Goal: Communication & Community: Answer question/provide support

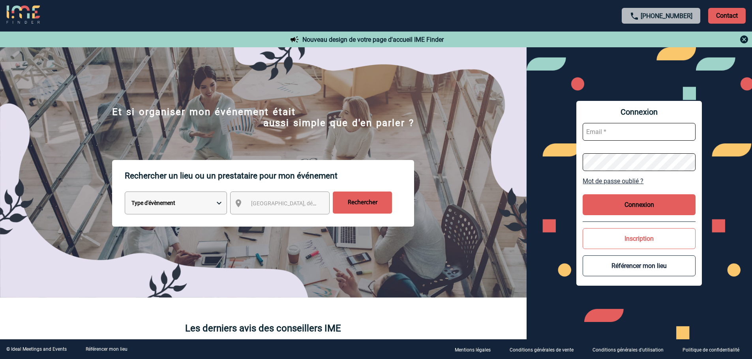
type input "broland@ime-groupe.com"
click at [608, 199] on button "Connexion" at bounding box center [638, 204] width 113 height 21
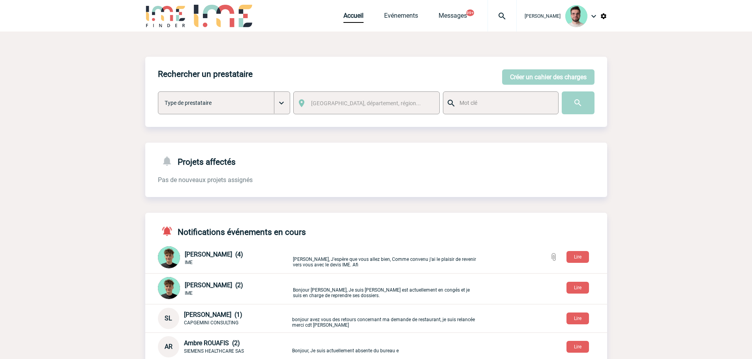
drag, startPoint x: 483, startPoint y: 13, endPoint x: 487, endPoint y: 12, distance: 4.0
click at [483, 13] on span "Messages" at bounding box center [462, 15] width 49 height 7
click at [488, 12] on img at bounding box center [502, 15] width 28 height 9
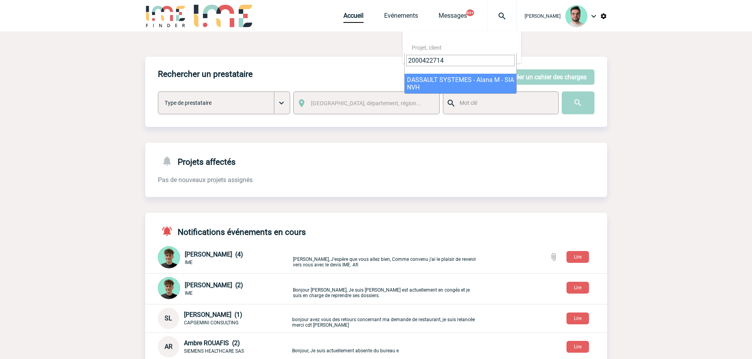
type input "2000422714"
select select "22215"
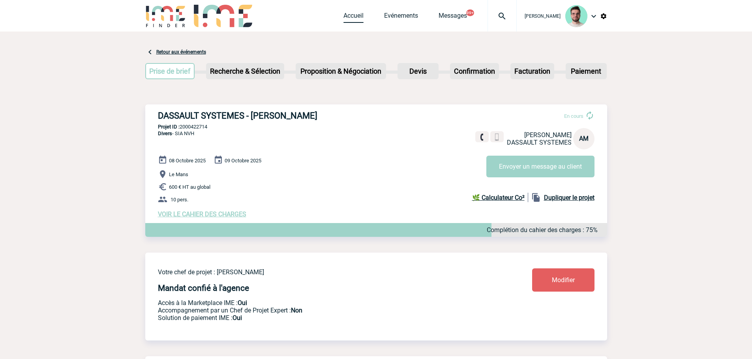
click at [351, 22] on link "Accueil" at bounding box center [353, 17] width 20 height 11
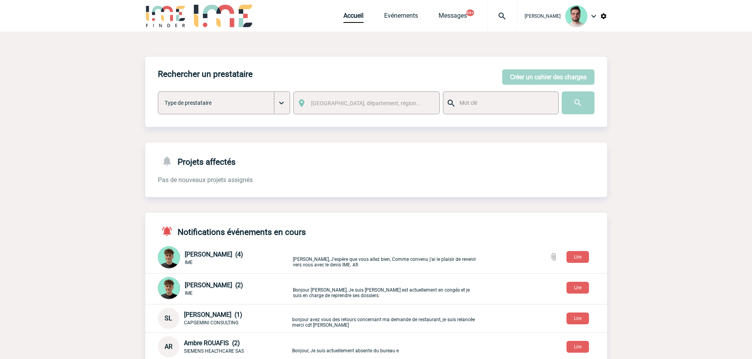
click at [493, 21] on img at bounding box center [502, 15] width 28 height 9
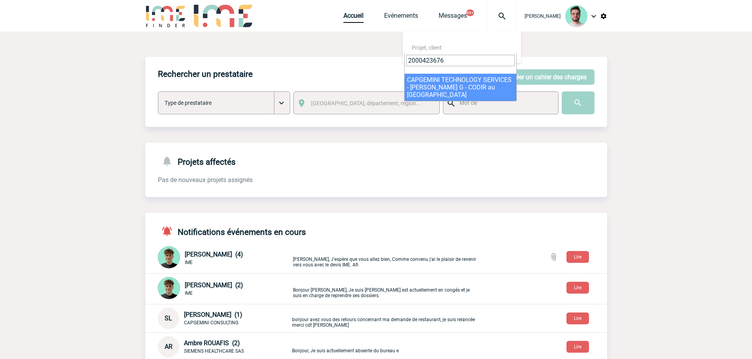
type input "2000423676"
select select "23177"
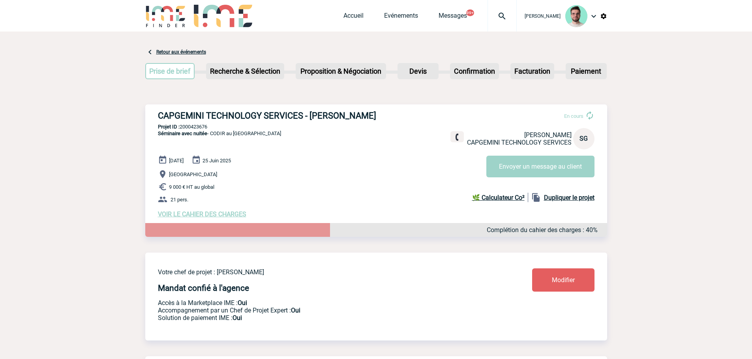
click at [507, 21] on div at bounding box center [501, 16] width 29 height 32
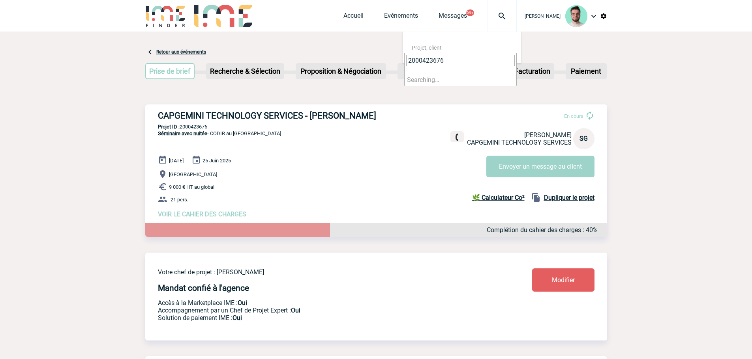
type input "2000423676"
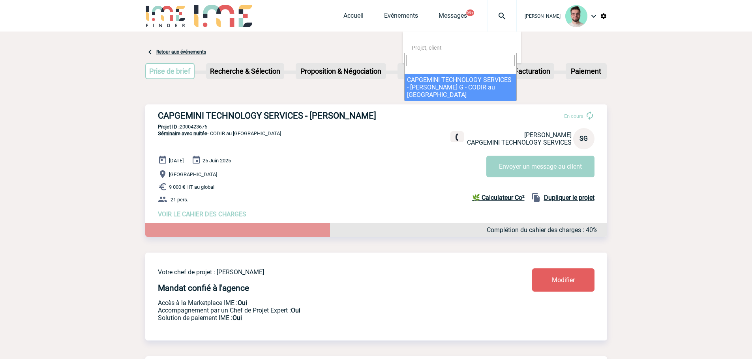
select select "23177"
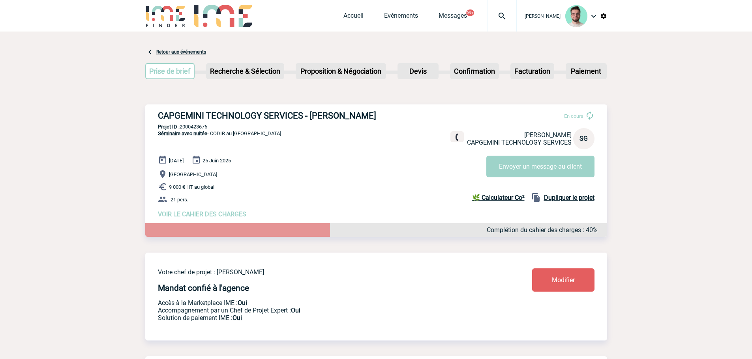
click at [195, 126] on p "Projet ID : 2000423676" at bounding box center [376, 127] width 462 height 6
copy p "2000423676"
click at [503, 20] on img at bounding box center [502, 15] width 28 height 9
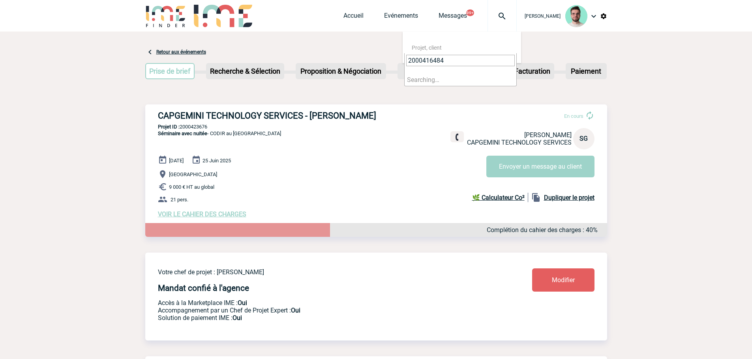
type input "2000416484"
select select "15985"
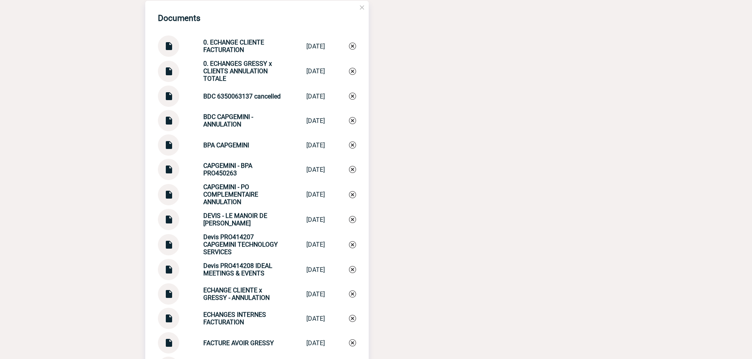
scroll to position [828, 0]
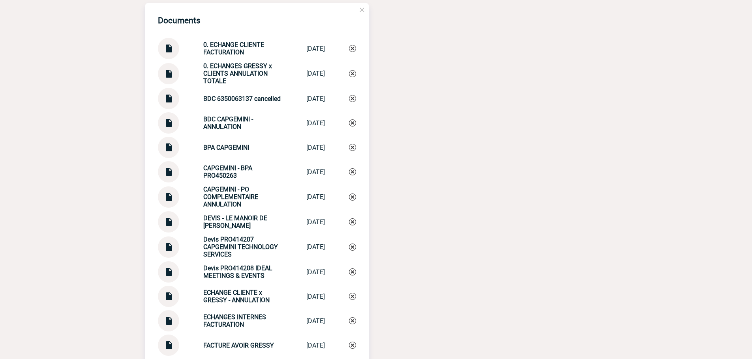
click at [220, 52] on strong "0. ECHANGE CLIENTE FACTURATION" at bounding box center [233, 48] width 61 height 15
copy div "0. ECHANGE CLIENTE FACTURATION 0. ECHANGE CLIE..."
click at [351, 52] on img at bounding box center [352, 48] width 7 height 7
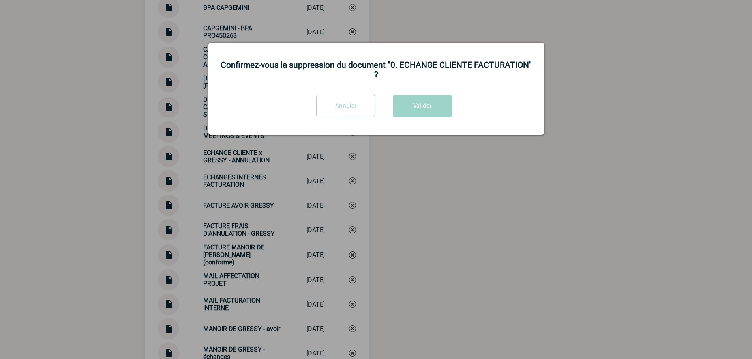
scroll to position [1026, 0]
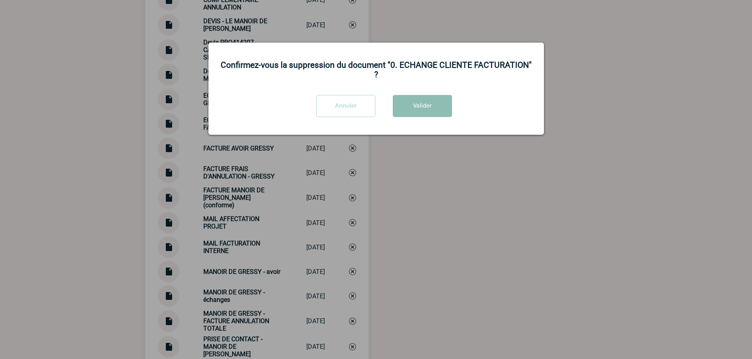
click at [416, 95] on button "Valider" at bounding box center [422, 106] width 59 height 22
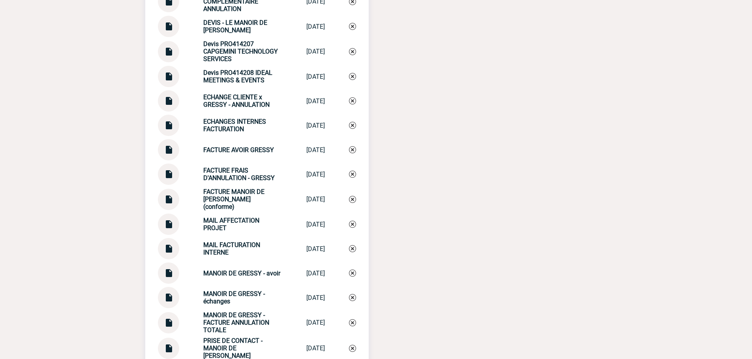
scroll to position [1110, 0]
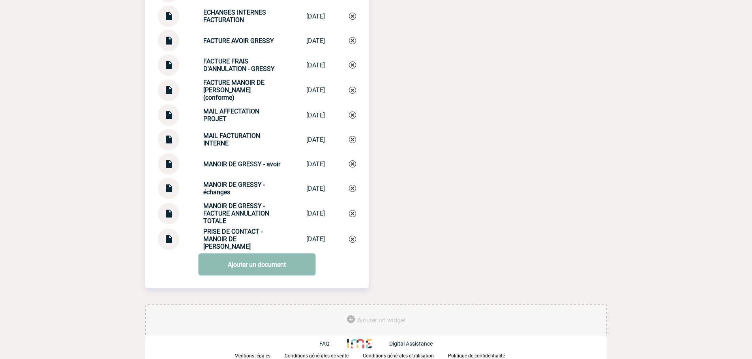
click at [260, 256] on link "Ajouter un document" at bounding box center [256, 265] width 117 height 22
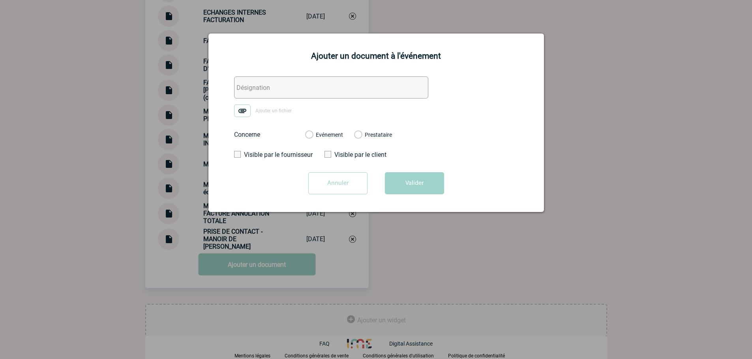
click at [264, 90] on input "text" at bounding box center [331, 88] width 194 height 22
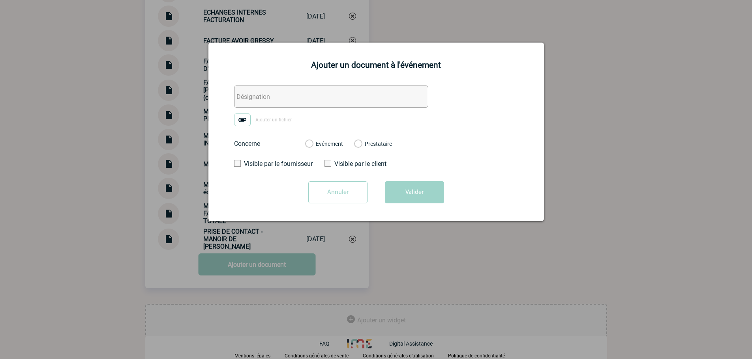
paste input "0. ECHANGE CLIENTE FACTURATION"
type input "0. ECHANGE CLIENTE FACTURATION"
click at [275, 116] on label "Ajouter un fichier" at bounding box center [265, 120] width 63 height 13
click at [0, 0] on input "Ajouter un fichier" at bounding box center [0, 0] width 0 height 0
click at [312, 145] on label "Evénement" at bounding box center [308, 144] width 7 height 7
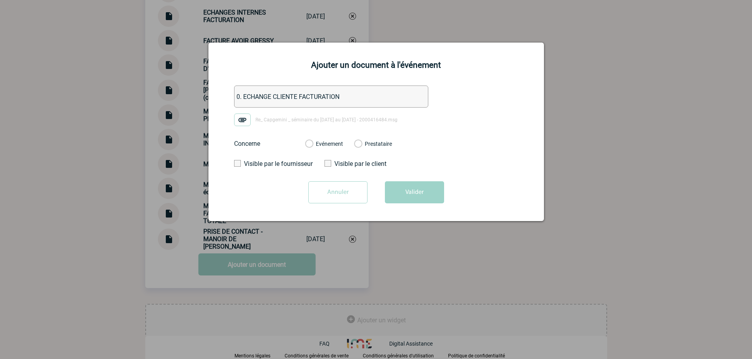
click at [0, 0] on input "Evénement" at bounding box center [0, 0] width 0 height 0
click at [418, 187] on button "Valider" at bounding box center [414, 192] width 59 height 22
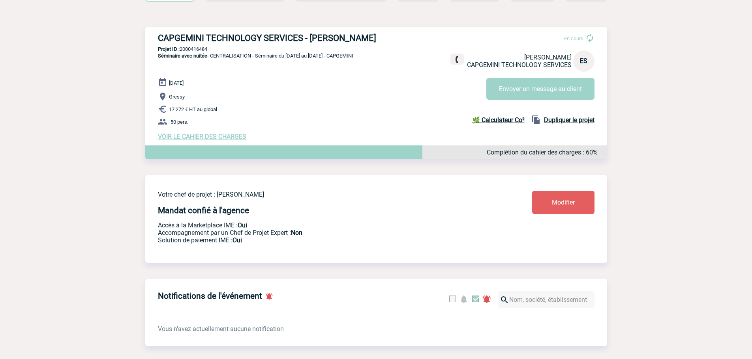
scroll to position [0, 0]
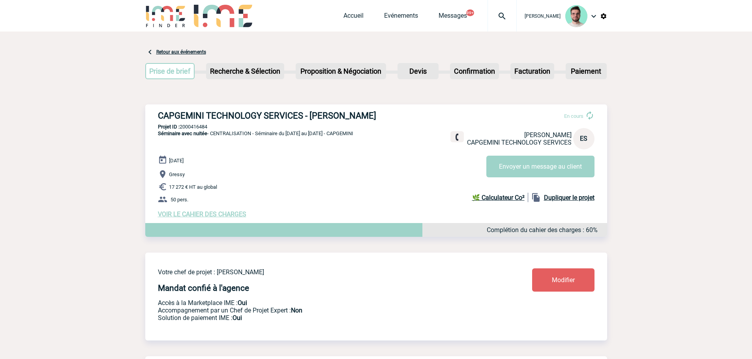
click at [497, 23] on div at bounding box center [501, 16] width 29 height 32
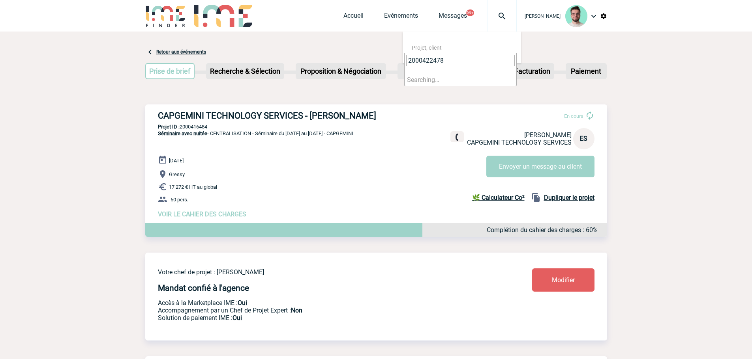
type input "2000422478"
select select "21979"
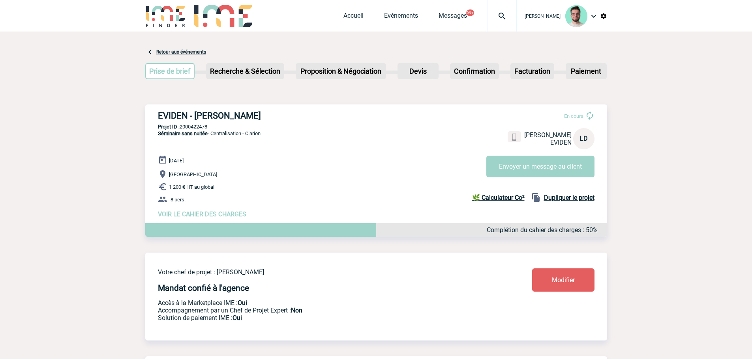
click at [503, 19] on img at bounding box center [502, 15] width 28 height 9
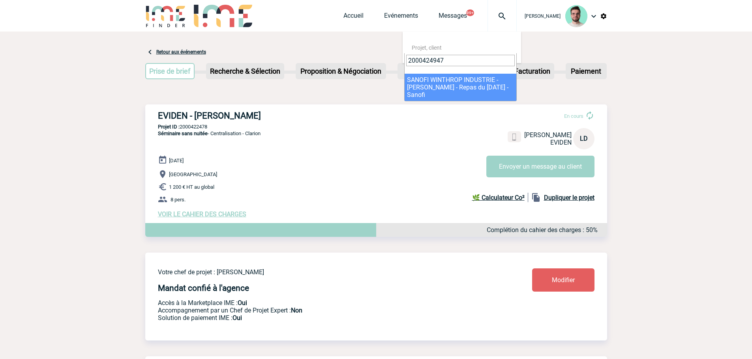
type input "2000424947"
select select "24448"
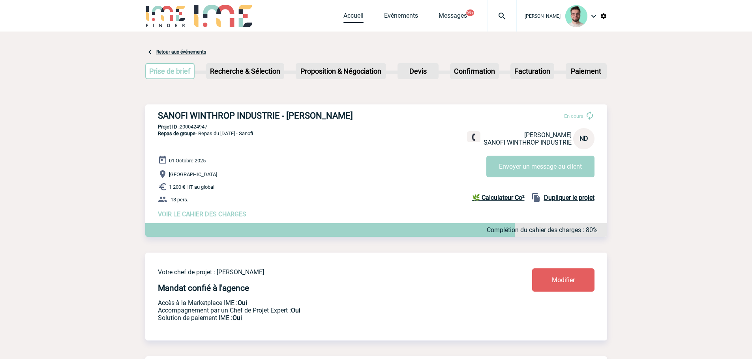
click at [356, 16] on link "Accueil" at bounding box center [353, 17] width 20 height 11
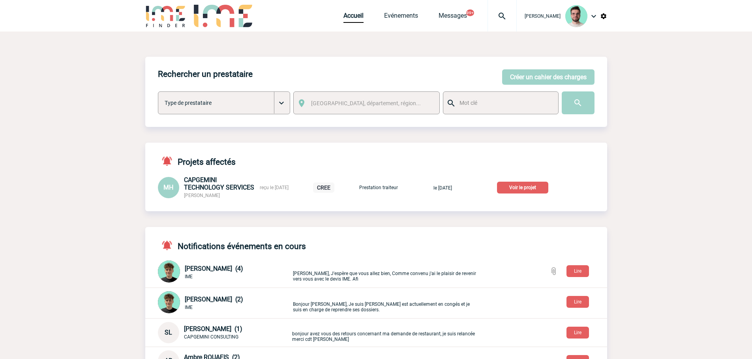
click at [536, 187] on p "Voir le projet" at bounding box center [522, 188] width 51 height 12
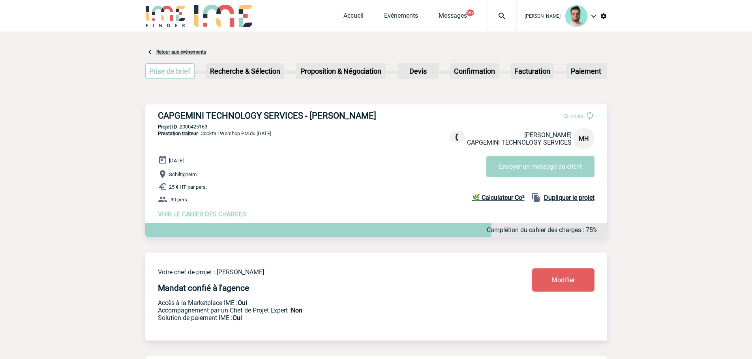
click at [199, 218] on span "VOIR LE CAHIER DES CHARGES" at bounding box center [202, 214] width 88 height 7
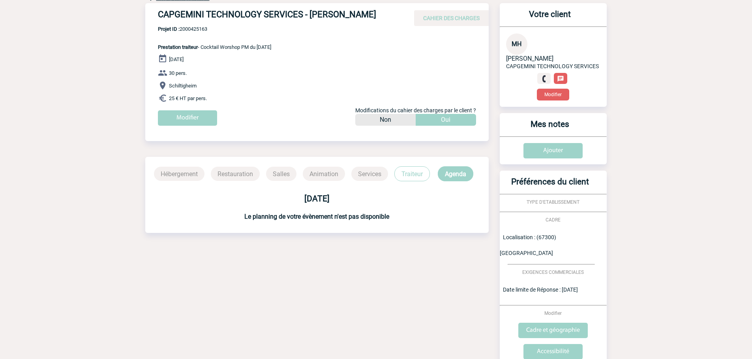
scroll to position [109, 0]
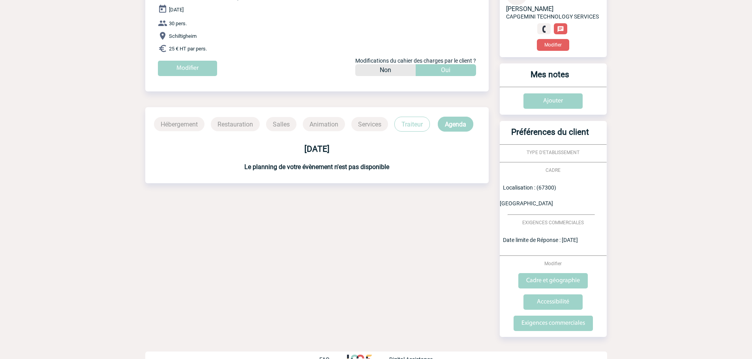
click at [412, 132] on p "Traiteur" at bounding box center [412, 124] width 36 height 15
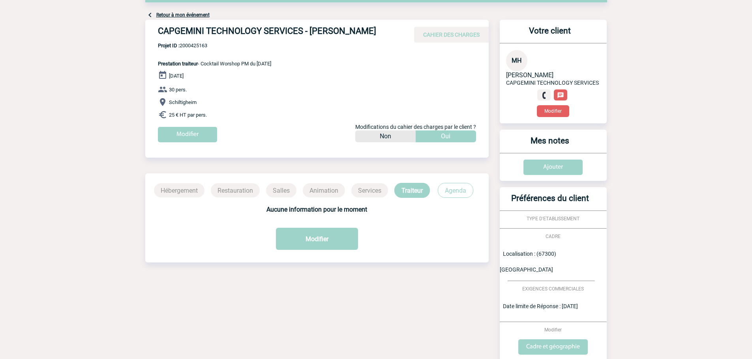
scroll to position [0, 0]
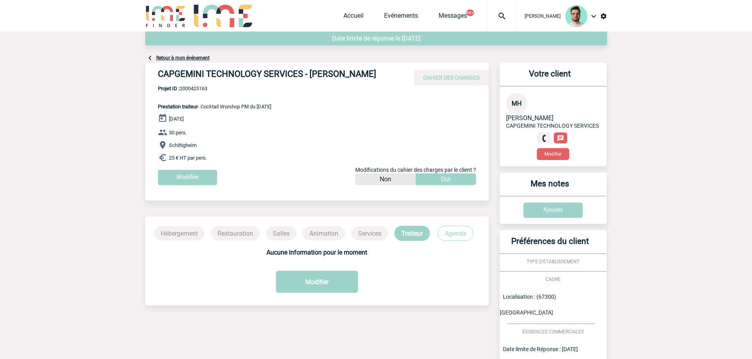
click at [194, 60] on link "Retour à mon événement" at bounding box center [182, 58] width 53 height 6
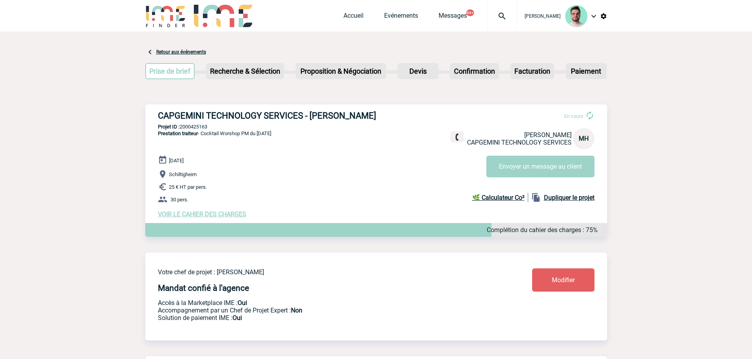
click at [273, 119] on h3 "CAPGEMINI TECHNOLOGY SERVICES - [PERSON_NAME]" at bounding box center [276, 116] width 237 height 10
copy div "CAPGEMINI TECHNOLOGY SERVICES - [PERSON_NAME]"
click at [186, 130] on p "Projet ID : 2000425163" at bounding box center [376, 127] width 462 height 6
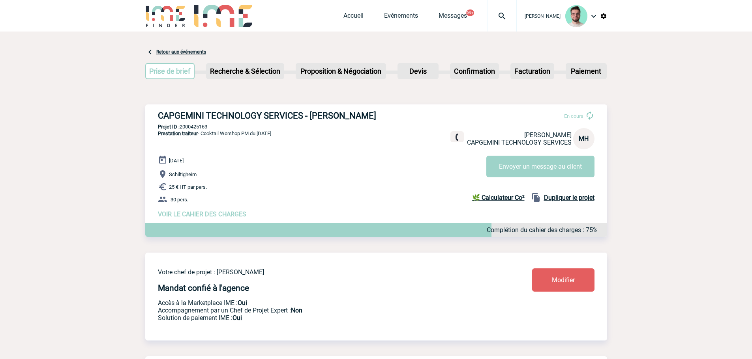
click at [186, 130] on p "Projet ID : 2000425163" at bounding box center [376, 127] width 462 height 6
copy p "2000425163"
drag, startPoint x: 179, startPoint y: 190, endPoint x: 183, endPoint y: 187, distance: 5.3
click at [179, 179] on p "Schiltigheim" at bounding box center [382, 174] width 449 height 9
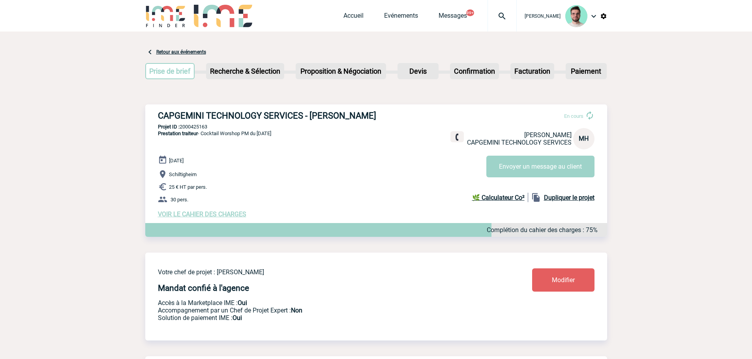
click at [185, 178] on span "Schiltigheim" at bounding box center [183, 175] width 28 height 6
copy span "Schiltigheim"
click at [208, 218] on span "VOIR LE CAHIER DES CHARGES" at bounding box center [202, 214] width 88 height 7
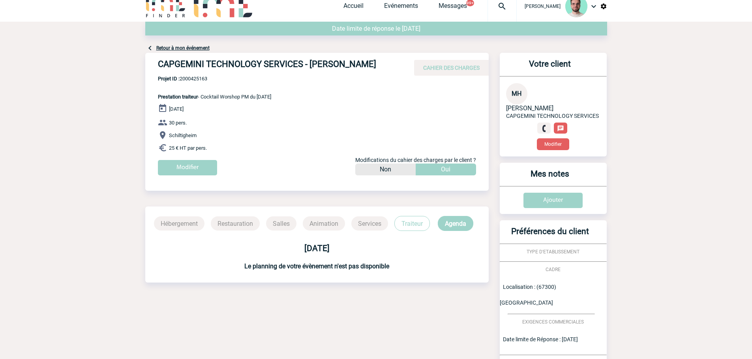
scroll to position [109, 0]
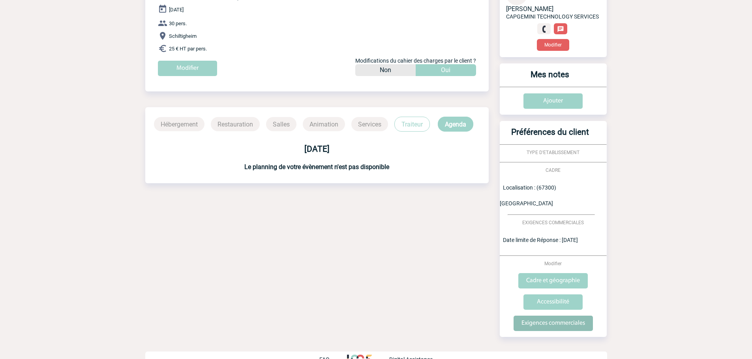
click at [532, 316] on input "Exigences commerciales" at bounding box center [552, 323] width 79 height 15
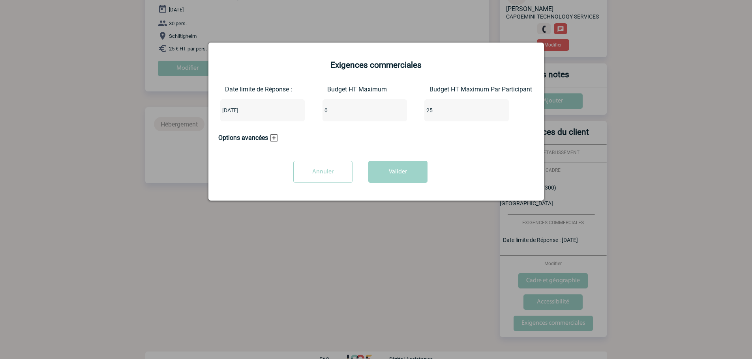
drag, startPoint x: 344, startPoint y: 114, endPoint x: 313, endPoint y: 114, distance: 30.4
click at [313, 114] on div "Date limite de Réponse : [DATE] Budget HT Maximum 0 Budget HT Maximum Par Parti…" at bounding box center [376, 107] width 316 height 42
type input "30"
click at [439, 117] on div "25" at bounding box center [466, 110] width 84 height 22
drag, startPoint x: 439, startPoint y: 116, endPoint x: 402, endPoint y: 114, distance: 36.8
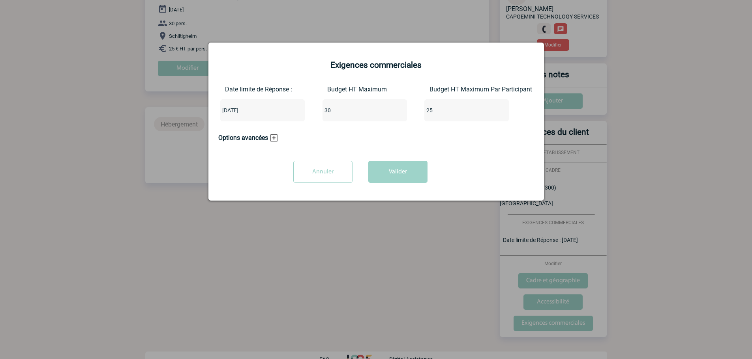
click at [402, 114] on div "Date limite de Réponse : [DATE] Budget HT Maximum 30 Budget HT Maximum Par Part…" at bounding box center [376, 107] width 316 height 42
click at [406, 172] on button "Valider" at bounding box center [397, 172] width 59 height 22
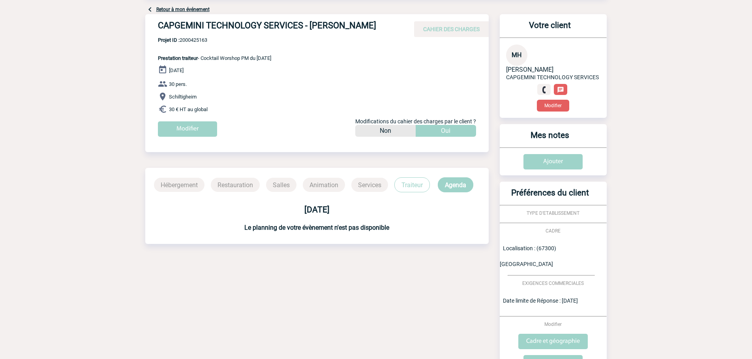
scroll to position [0, 0]
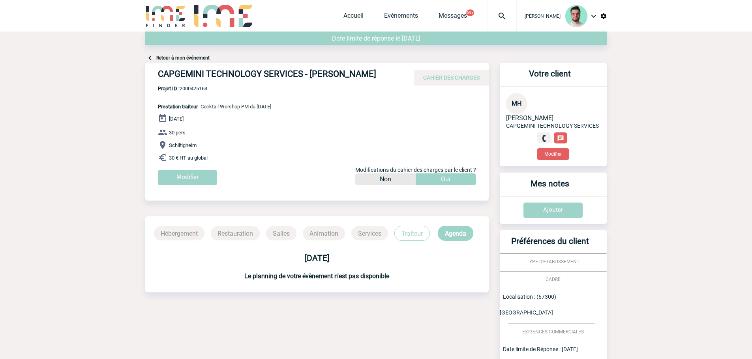
click at [187, 58] on link "Retour à mon événement" at bounding box center [182, 58] width 53 height 6
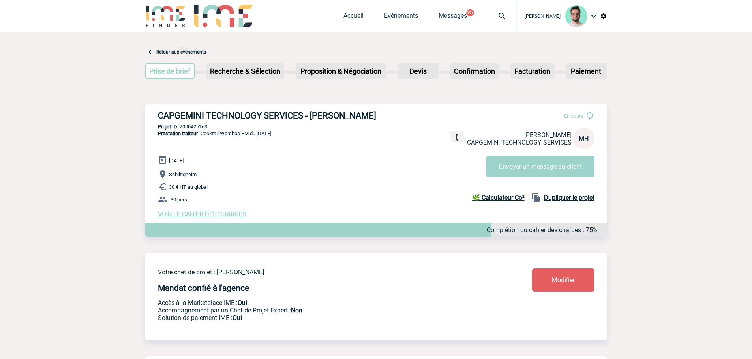
click at [203, 218] on span "VOIR LE CAHIER DES CHARGES" at bounding box center [202, 214] width 88 height 7
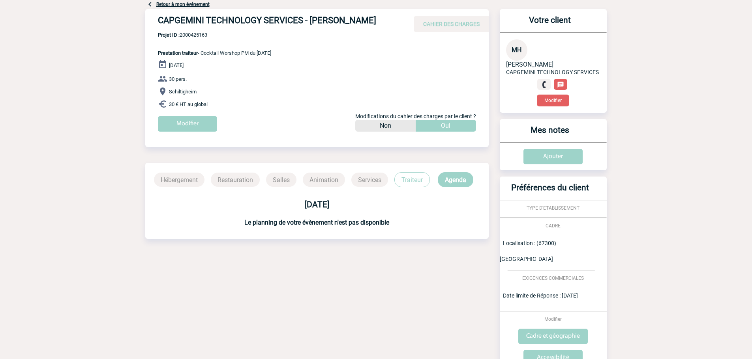
scroll to position [109, 0]
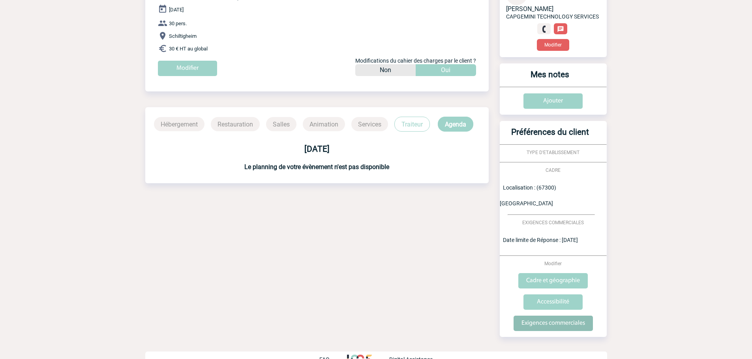
click at [546, 316] on input "Exigences commerciales" at bounding box center [552, 323] width 79 height 15
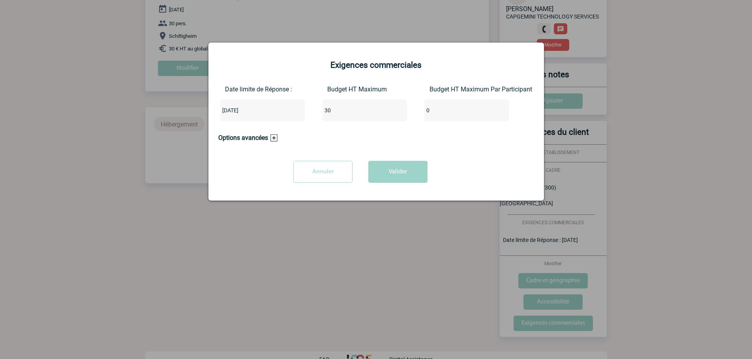
drag, startPoint x: 336, startPoint y: 106, endPoint x: 284, endPoint y: 106, distance: 52.1
click at [284, 106] on div "Date limite de Réponse : 2025-08-20 Budget HT Maximum 30 Budget HT Maximum Par …" at bounding box center [376, 107] width 316 height 42
type input "750"
click at [415, 161] on div "Annuler Valider" at bounding box center [360, 171] width 284 height 36
click at [412, 172] on button "Valider" at bounding box center [397, 172] width 59 height 22
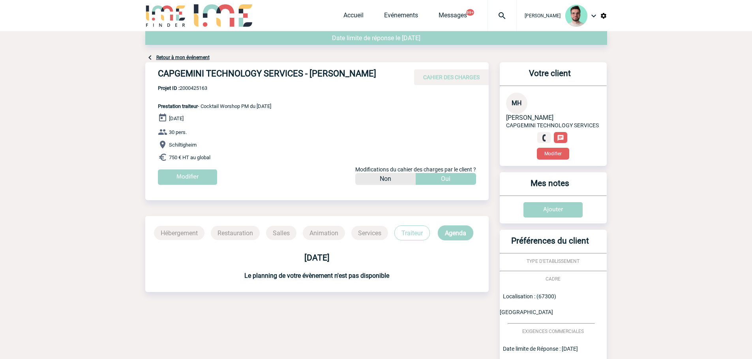
scroll to position [0, 0]
click at [180, 56] on link "Retour à mon événement" at bounding box center [182, 58] width 53 height 6
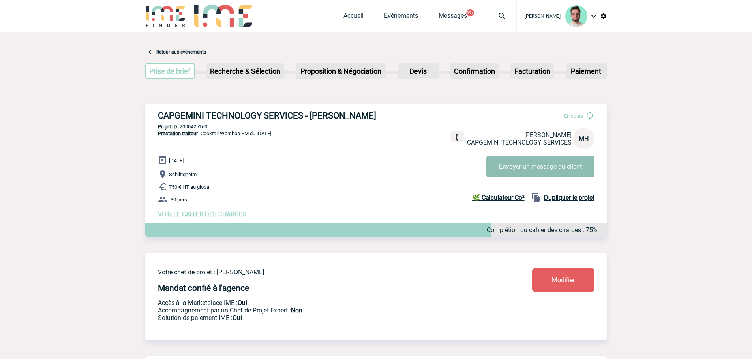
click at [526, 168] on button "Envoyer un message au client" at bounding box center [540, 167] width 108 height 22
click at [209, 218] on span "VOIR LE CAHIER DES CHARGES" at bounding box center [202, 214] width 88 height 7
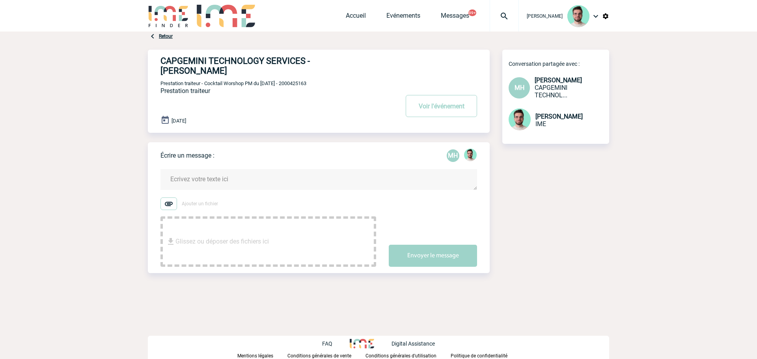
click at [284, 166] on form "Ajouter un fichier Glissez ou déposer des fichiers ici Envoyer le message" at bounding box center [325, 213] width 329 height 108
click at [344, 185] on textarea at bounding box center [319, 179] width 317 height 21
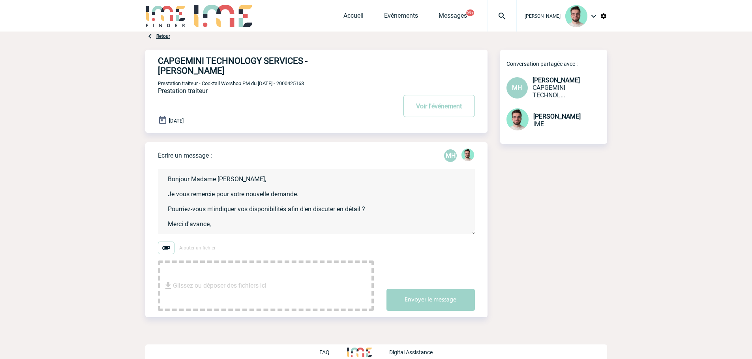
scroll to position [2, 0]
type textarea "Bonjour Madame Hesnard, Je vous remercie pour votre nouvelle demande. Pourriez-…"
click at [430, 305] on button "Envoyer le message" at bounding box center [430, 300] width 88 height 22
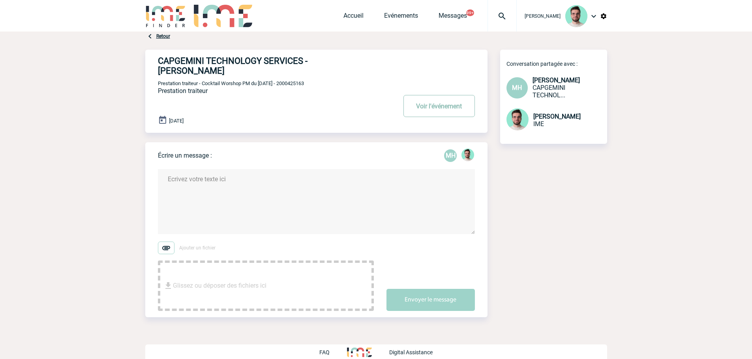
scroll to position [0, 0]
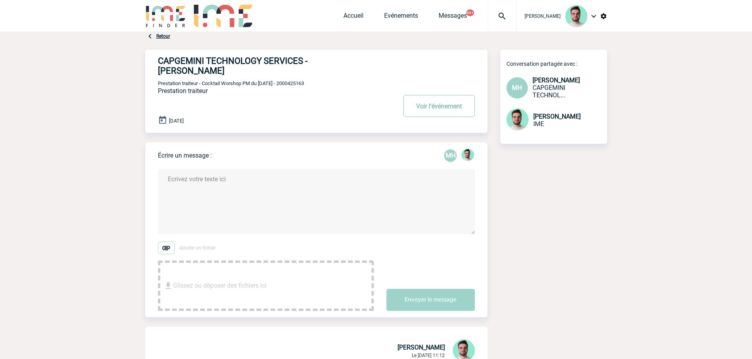
click at [437, 111] on button "Voir l'événement" at bounding box center [438, 106] width 71 height 22
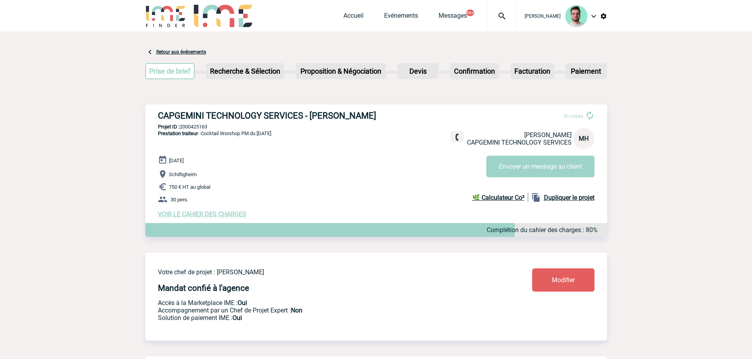
click at [218, 218] on span "VOIR LE CAHIER DES CHARGES" at bounding box center [202, 214] width 88 height 7
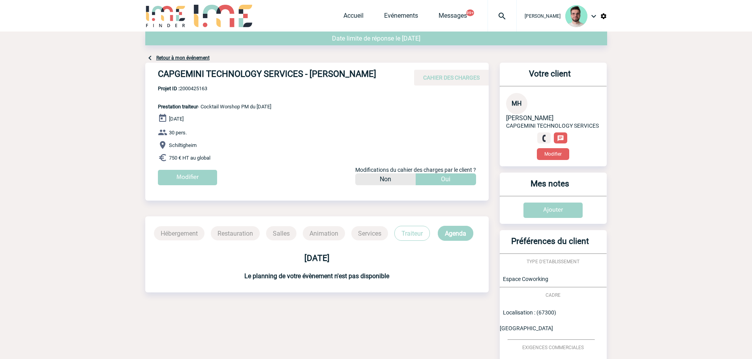
click at [200, 57] on link "Retour à mon événement" at bounding box center [182, 58] width 53 height 6
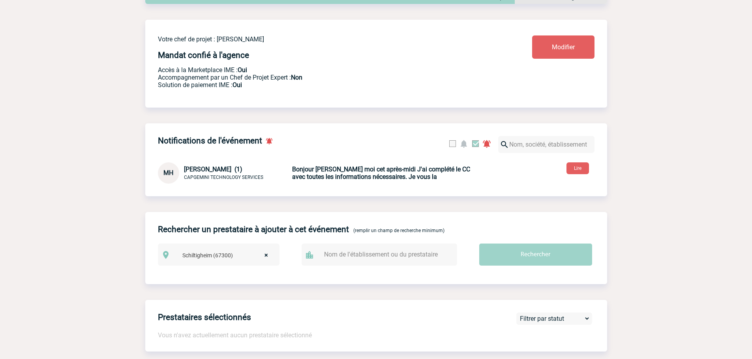
scroll to position [276, 0]
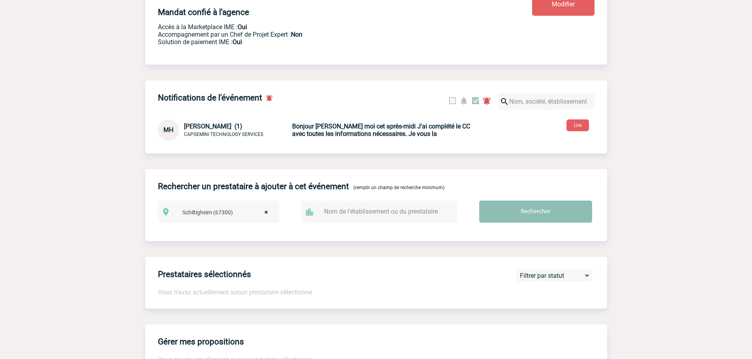
click at [497, 223] on input "Rechercher" at bounding box center [535, 212] width 113 height 22
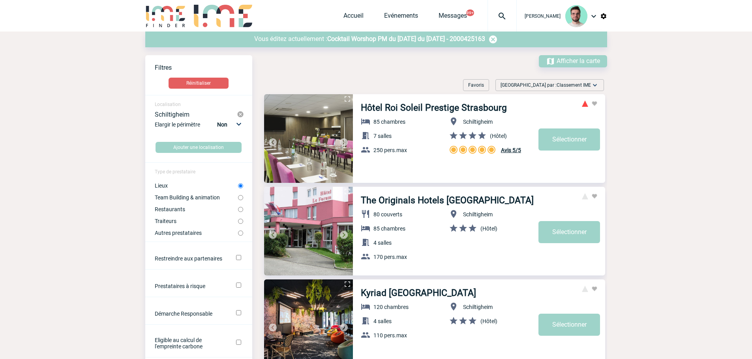
click at [196, 221] on label "Traiteurs" at bounding box center [196, 221] width 83 height 6
click at [238, 221] on input "Traiteurs" at bounding box center [240, 221] width 5 height 5
radio input "true"
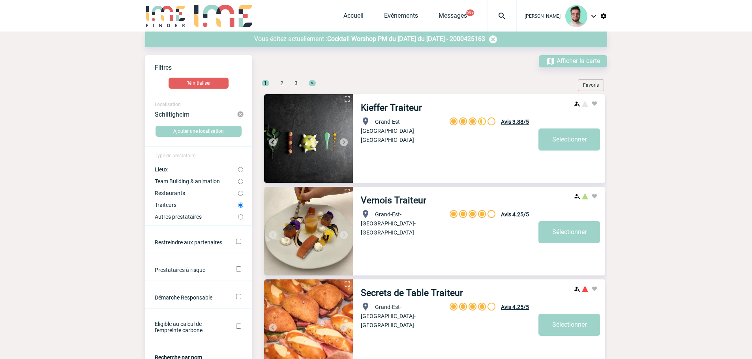
click at [341, 41] on span "Cocktail Worshop PM du 04.09.25 du 04 Septembre 2025 - 2000425163" at bounding box center [406, 38] width 158 height 7
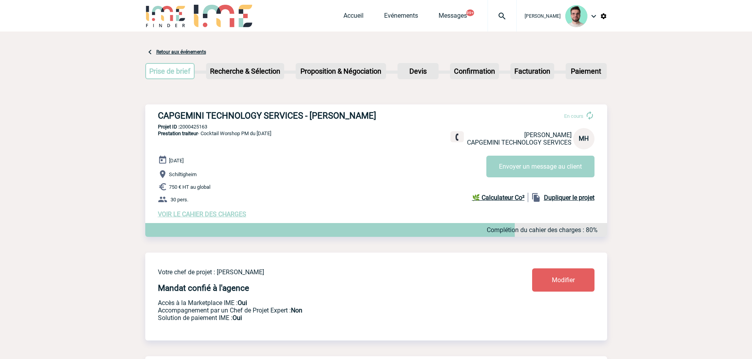
click at [354, 174] on div "[DATE] [GEOGRAPHIC_DATA] 750 € HT au global 30 pers. VOIR LE CAHIER DES CHARGES…" at bounding box center [382, 186] width 449 height 63
click at [226, 218] on span "VOIR LE CAHIER DES CHARGES" at bounding box center [202, 214] width 88 height 7
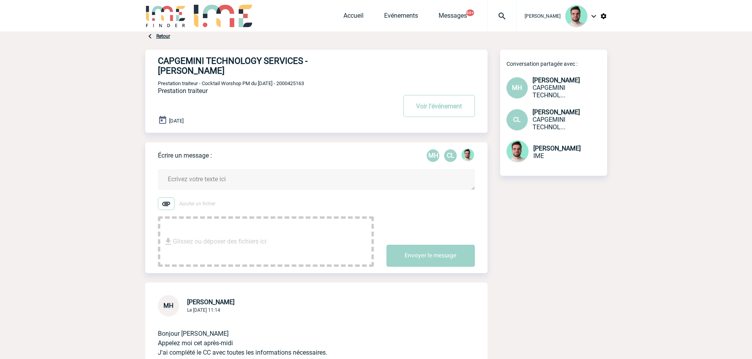
click at [242, 178] on textarea at bounding box center [316, 179] width 317 height 21
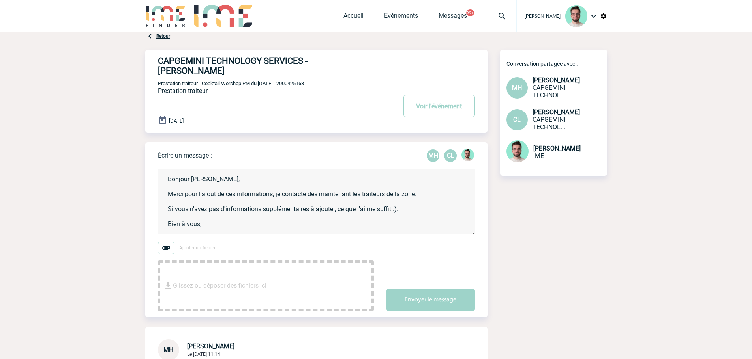
scroll to position [2, 0]
type textarea "Bonjour Marie-Claude, Merci pour l'ajout de ces informations, je contacte dès m…"
click at [437, 299] on button "Envoyer le message" at bounding box center [430, 300] width 88 height 22
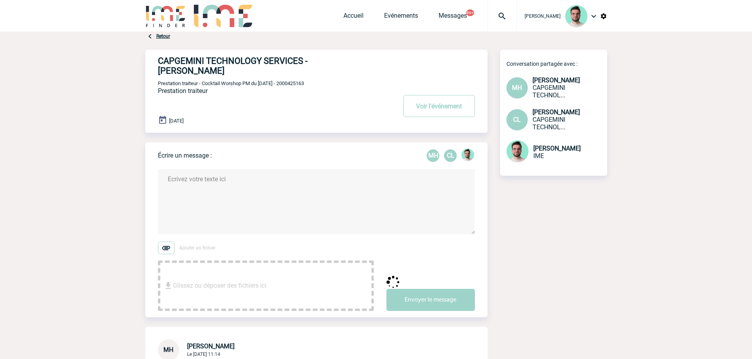
scroll to position [0, 0]
click at [419, 110] on button "Voir l'événement" at bounding box center [438, 106] width 71 height 22
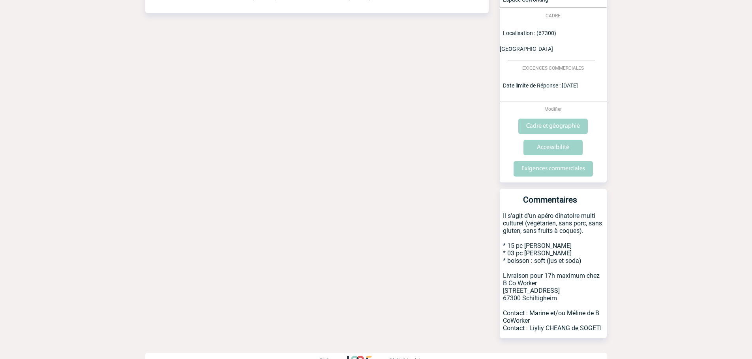
scroll to position [281, 0]
drag, startPoint x: 525, startPoint y: 208, endPoint x: 581, endPoint y: 214, distance: 56.4
click at [581, 214] on p "Il s'agit d'un apéro dînatoire multi culturel (végétarien, sans porc, sans glut…" at bounding box center [552, 274] width 107 height 126
copy p "(végétarien, sans porc, sans gluten, sans fruits à coques)"
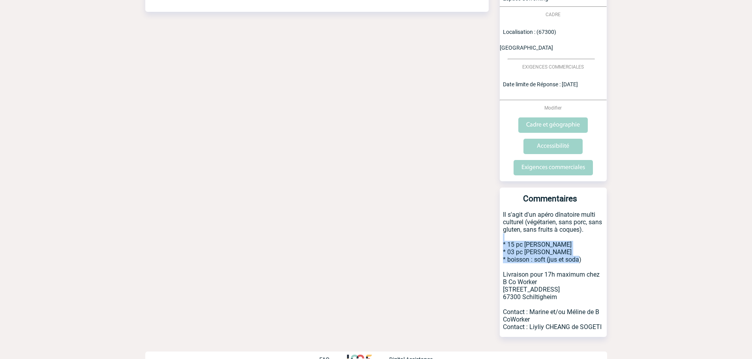
drag, startPoint x: 501, startPoint y: 225, endPoint x: 576, endPoint y: 247, distance: 78.6
click at [576, 247] on p "Il s'agit d'un apéro dînatoire multi culturel (végétarien, sans porc, sans glut…" at bounding box center [552, 274] width 107 height 126
drag, startPoint x: 501, startPoint y: 259, endPoint x: 563, endPoint y: 283, distance: 65.6
click at [563, 283] on p "Il s'agit d'un apéro dînatoire multi culturel (végétarien, sans porc, sans glut…" at bounding box center [552, 274] width 107 height 126
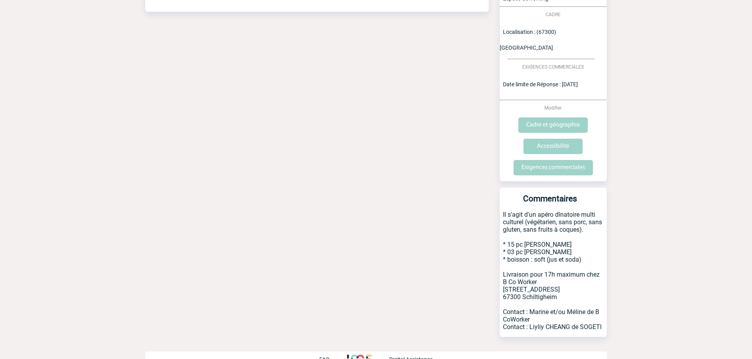
copy p "Livraison pour 17h maximum chez B Co Worker 23 rue de La Haye 67300 Schiltigheim"
drag, startPoint x: 503, startPoint y: 295, endPoint x: 610, endPoint y: 310, distance: 108.4
click at [610, 310] on body "Benjamin ROLAND Accueil Evénements 99+" at bounding box center [376, 47] width 752 height 656
copy p "Contact : Marine et/ou Méline de B CoWorker Contact : Liyliy CHEANG de SOGETI"
drag, startPoint x: 502, startPoint y: 224, endPoint x: 587, endPoint y: 248, distance: 88.3
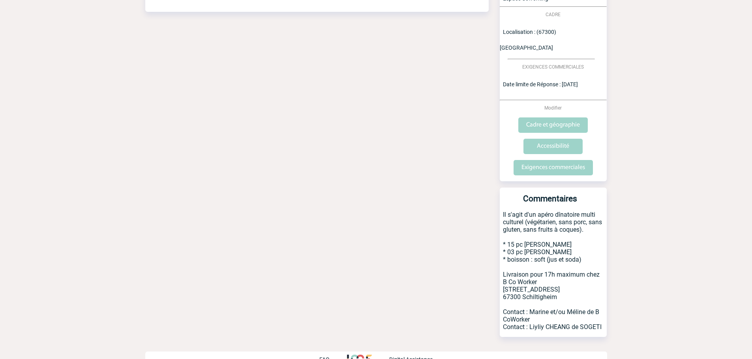
click at [587, 248] on p "Il s'agit d'un apéro dînatoire multi culturel (végétarien, sans porc, sans glut…" at bounding box center [552, 274] width 107 height 126
copy p "* 15 pc salées * 03 pc sucrées * boisson : soft (jus et soda)"
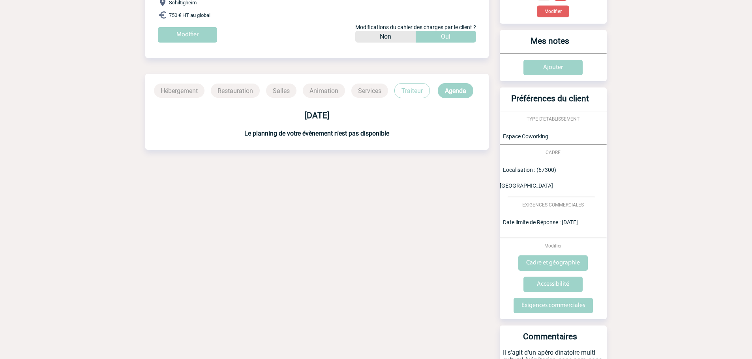
scroll to position [44, 0]
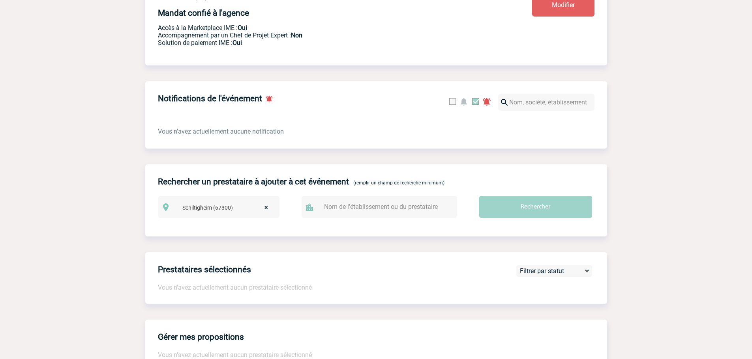
scroll to position [276, 0]
click at [509, 209] on input "Rechercher" at bounding box center [535, 206] width 113 height 22
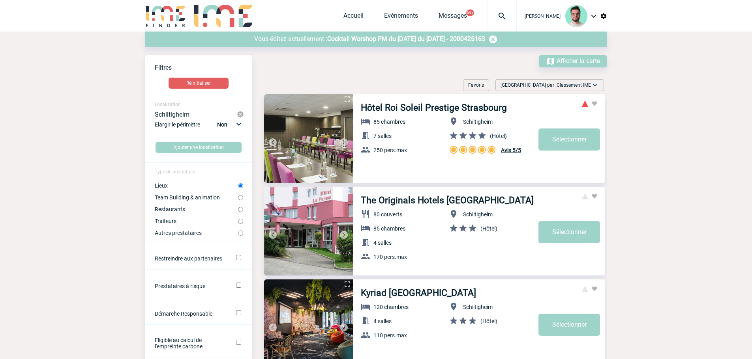
click at [181, 222] on label "Traiteurs" at bounding box center [196, 221] width 83 height 6
click at [238, 222] on input "Traiteurs" at bounding box center [240, 221] width 5 height 5
radio input "true"
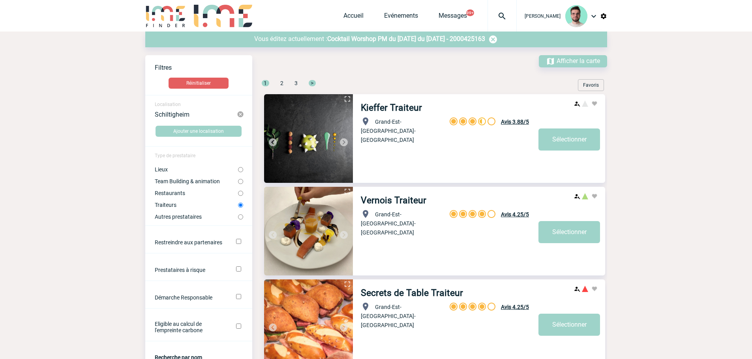
click at [383, 32] on div "Vous éditez actuellement : Cocktail Worshop PM du 04.09.25 du 04 Septembre 2025…" at bounding box center [376, 40] width 462 height 16
click at [381, 39] on span "Cocktail Worshop PM du 04.09.25 du 04 Septembre 2025 - 2000425163" at bounding box center [406, 38] width 158 height 7
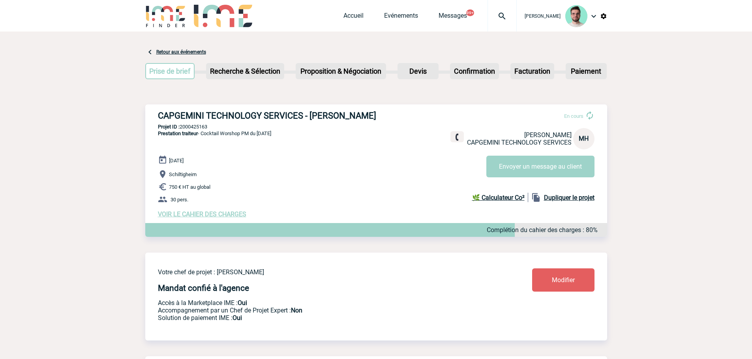
click at [193, 130] on p "Projet ID : 2000425163" at bounding box center [376, 127] width 462 height 6
copy p "2000425163"
click at [506, 24] on div at bounding box center [501, 16] width 29 height 32
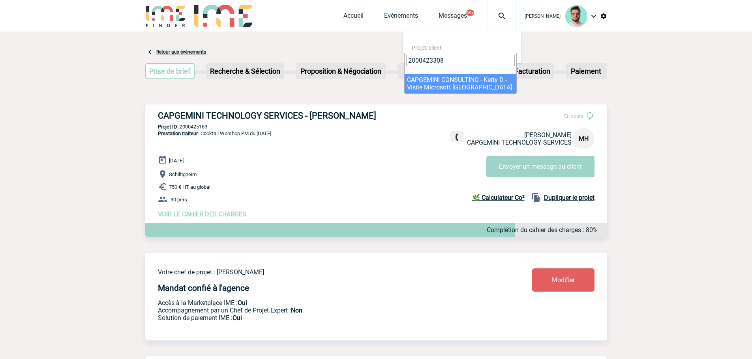
type input "2000423308"
select select "22809"
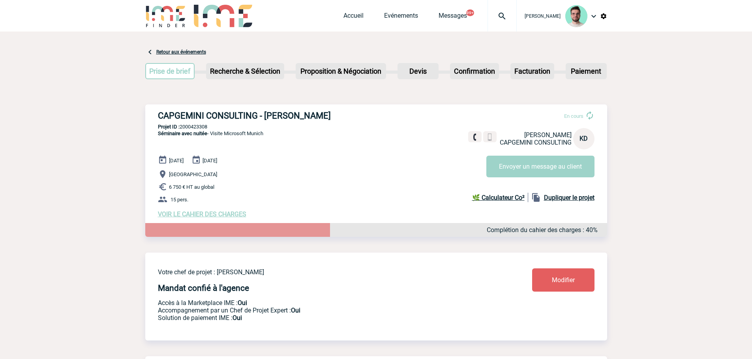
drag, startPoint x: 491, startPoint y: 24, endPoint x: 483, endPoint y: 31, distance: 10.9
click at [491, 24] on div at bounding box center [501, 16] width 29 height 32
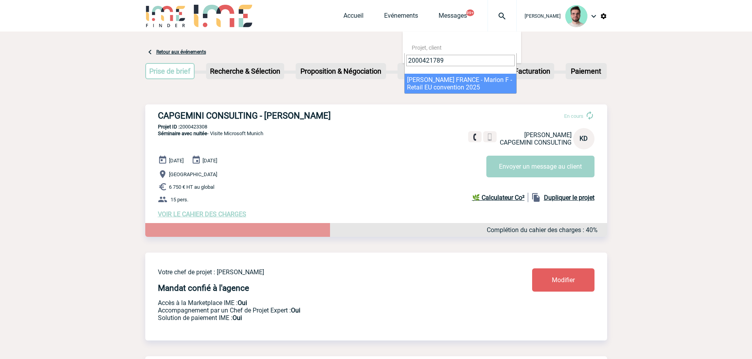
type input "2000421789"
select select "21290"
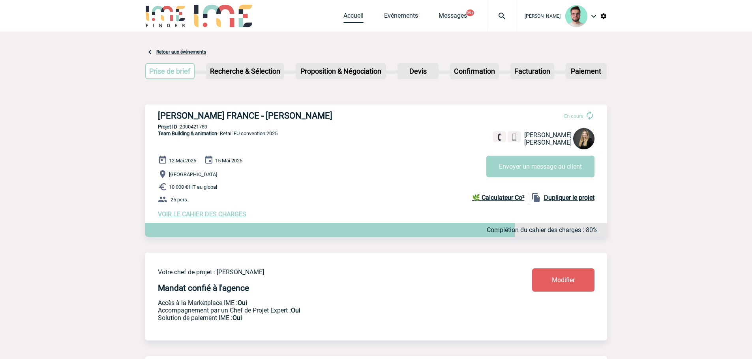
click at [348, 13] on link "Accueil" at bounding box center [353, 17] width 20 height 11
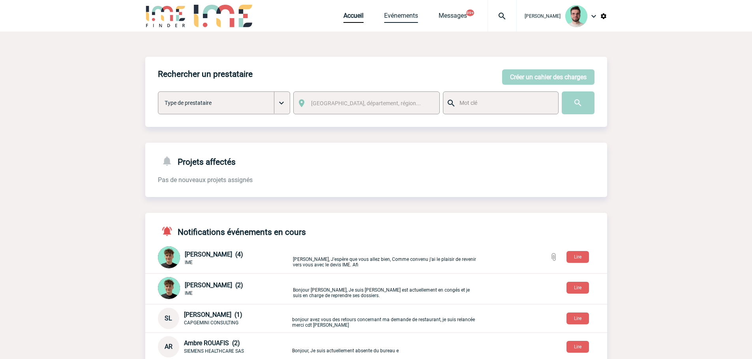
click at [410, 15] on link "Evénements" at bounding box center [401, 17] width 34 height 11
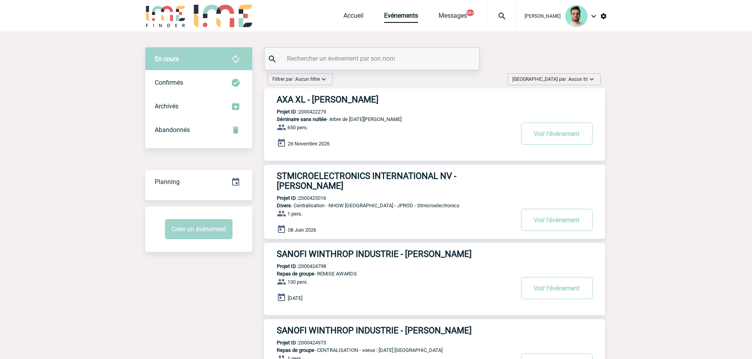
click at [392, 64] on input "text" at bounding box center [373, 58] width 176 height 11
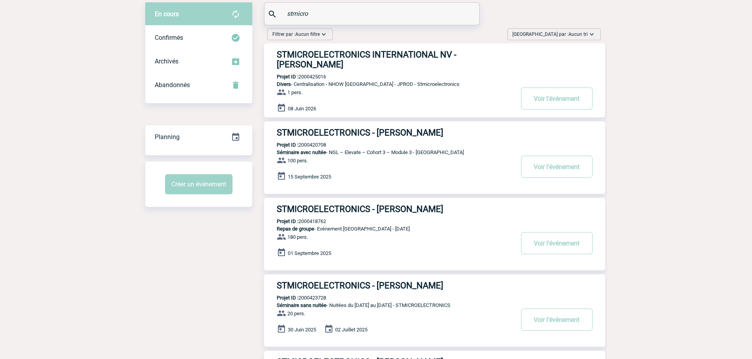
scroll to position [158, 0]
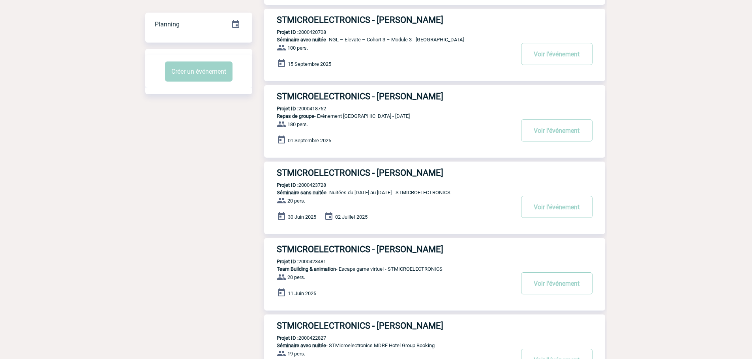
type input "stmicro"
click at [312, 108] on p "Projet ID : 2000418762" at bounding box center [295, 109] width 62 height 6
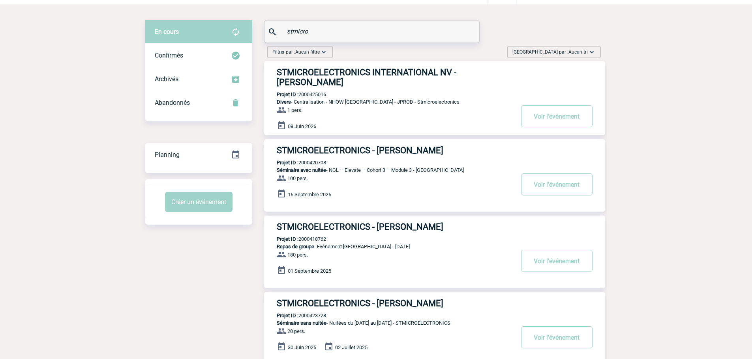
scroll to position [0, 0]
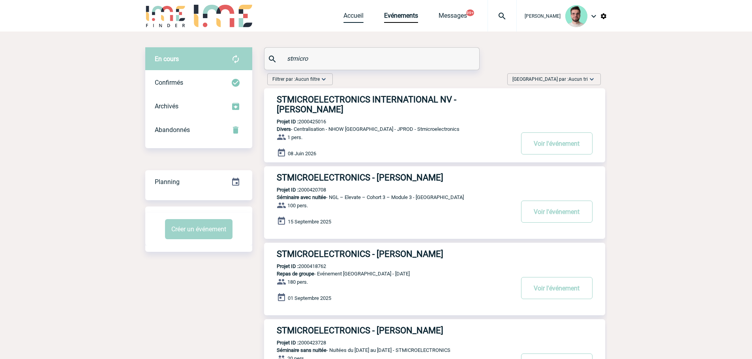
click at [350, 17] on link "Accueil" at bounding box center [353, 17] width 20 height 11
